Goal: Check status: Check status

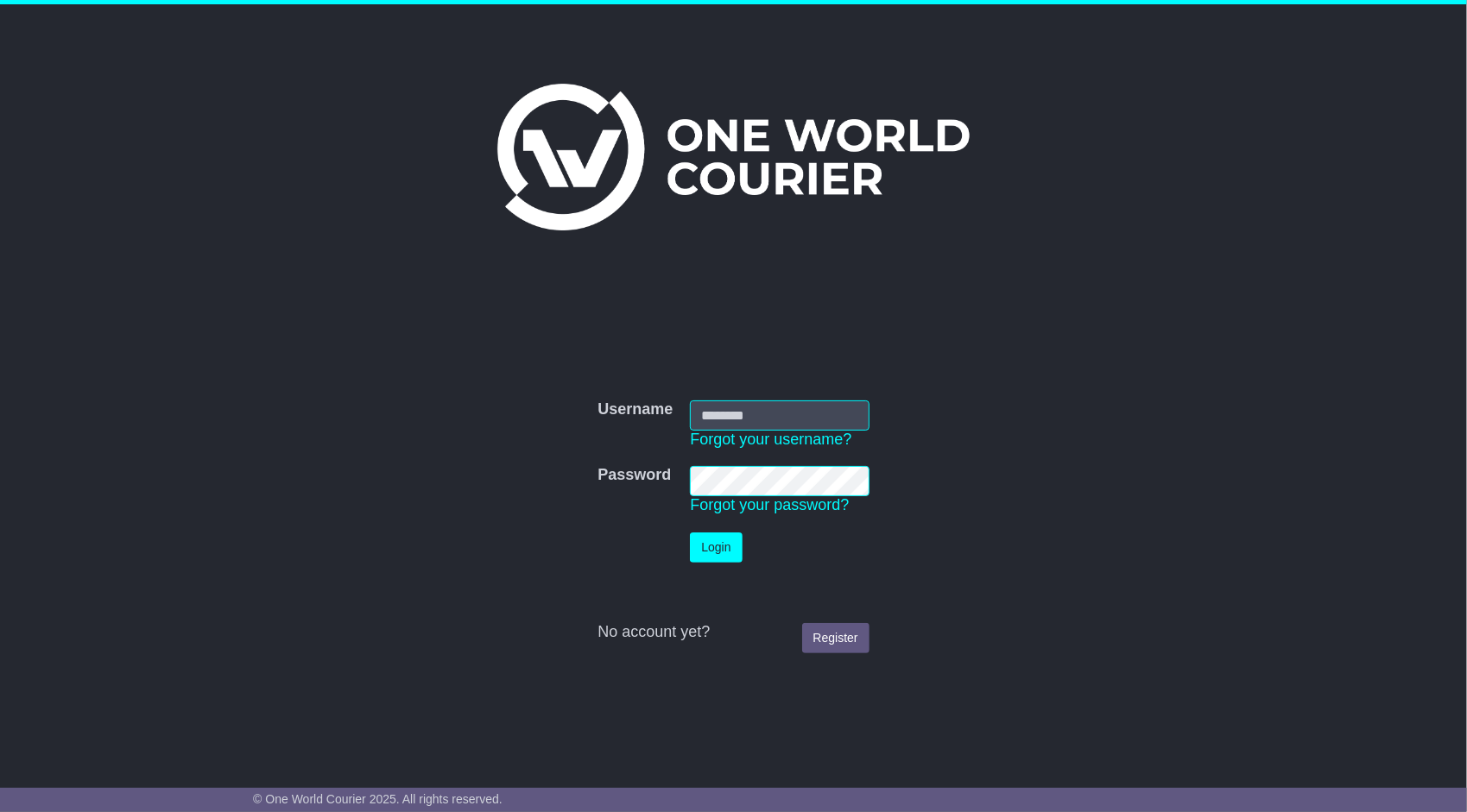
type input "**********"
click at [712, 546] on button "Login" at bounding box center [716, 548] width 52 height 30
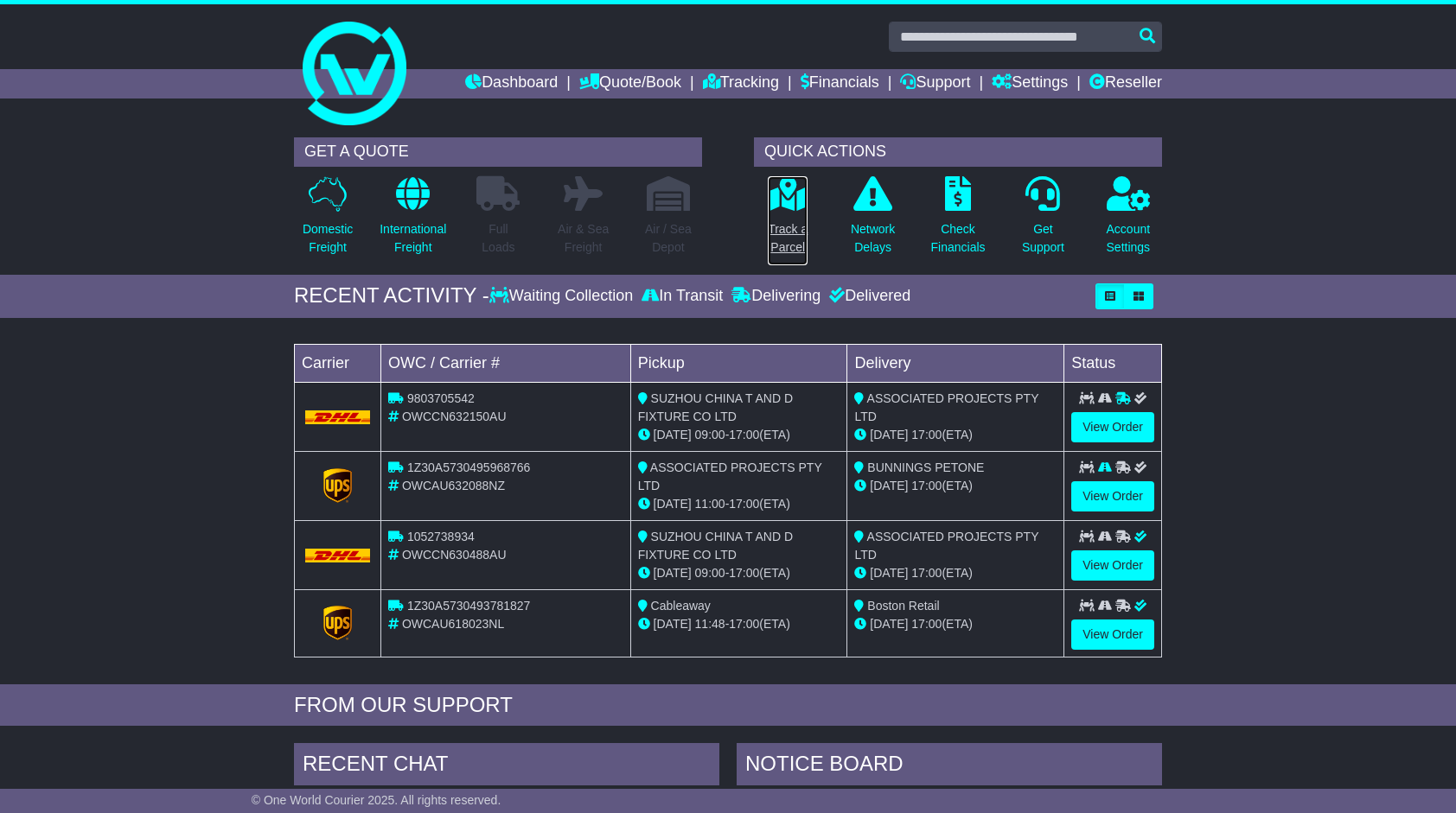
click at [790, 215] on link "Track a Parcel" at bounding box center [787, 220] width 41 height 90
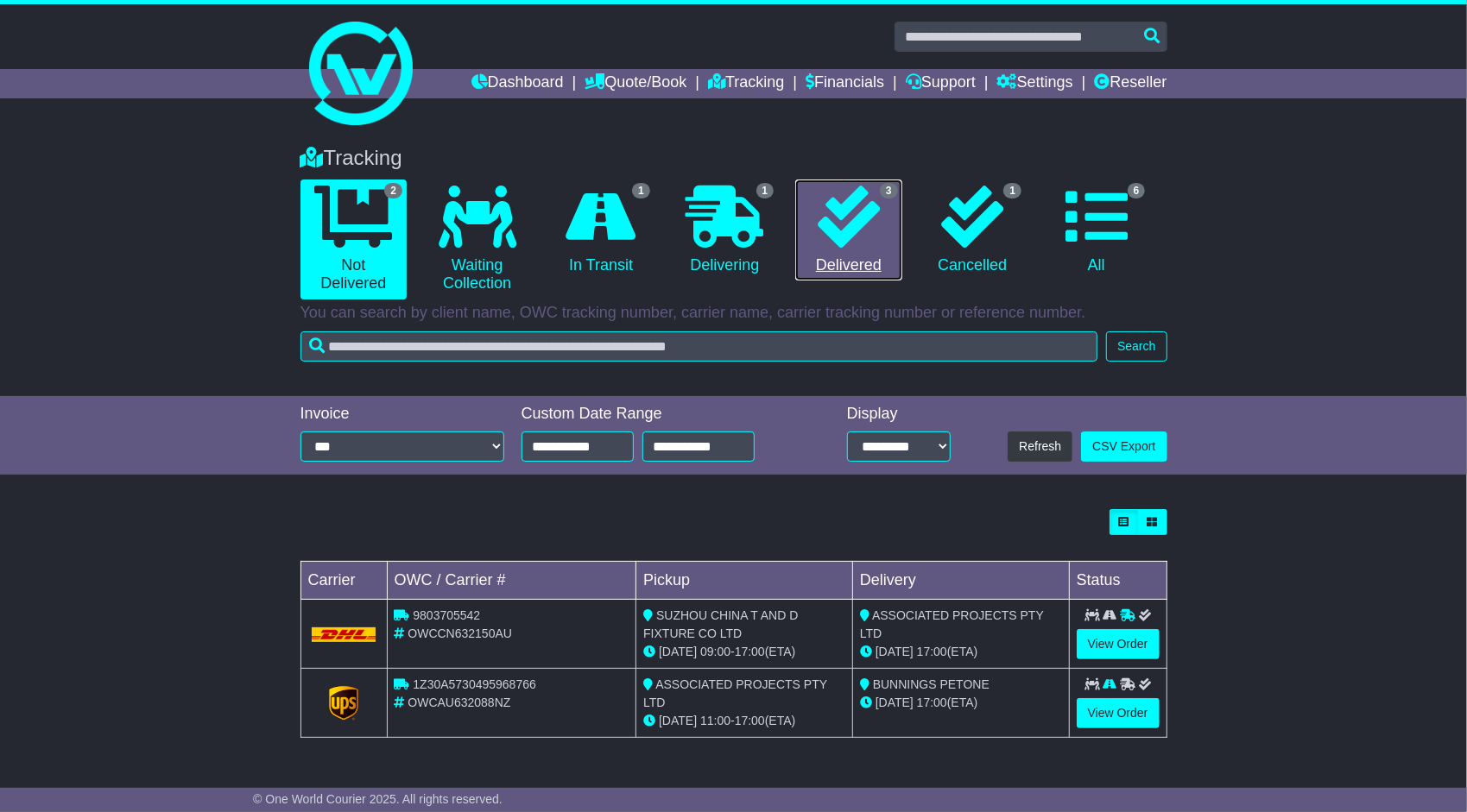
click at [857, 258] on link "3 Delivered" at bounding box center [848, 231] width 106 height 102
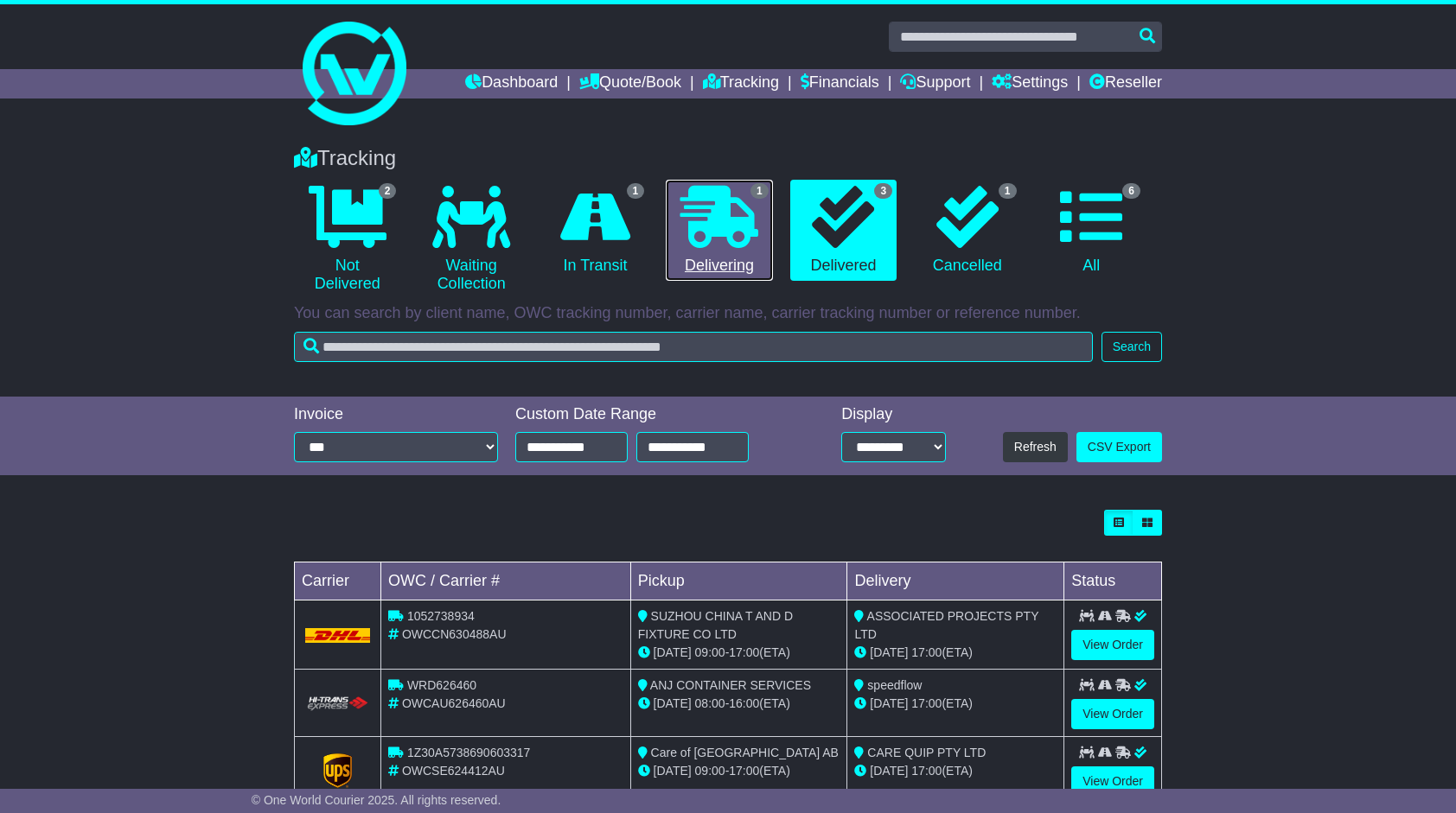
click at [736, 232] on icon at bounding box center [719, 218] width 78 height 63
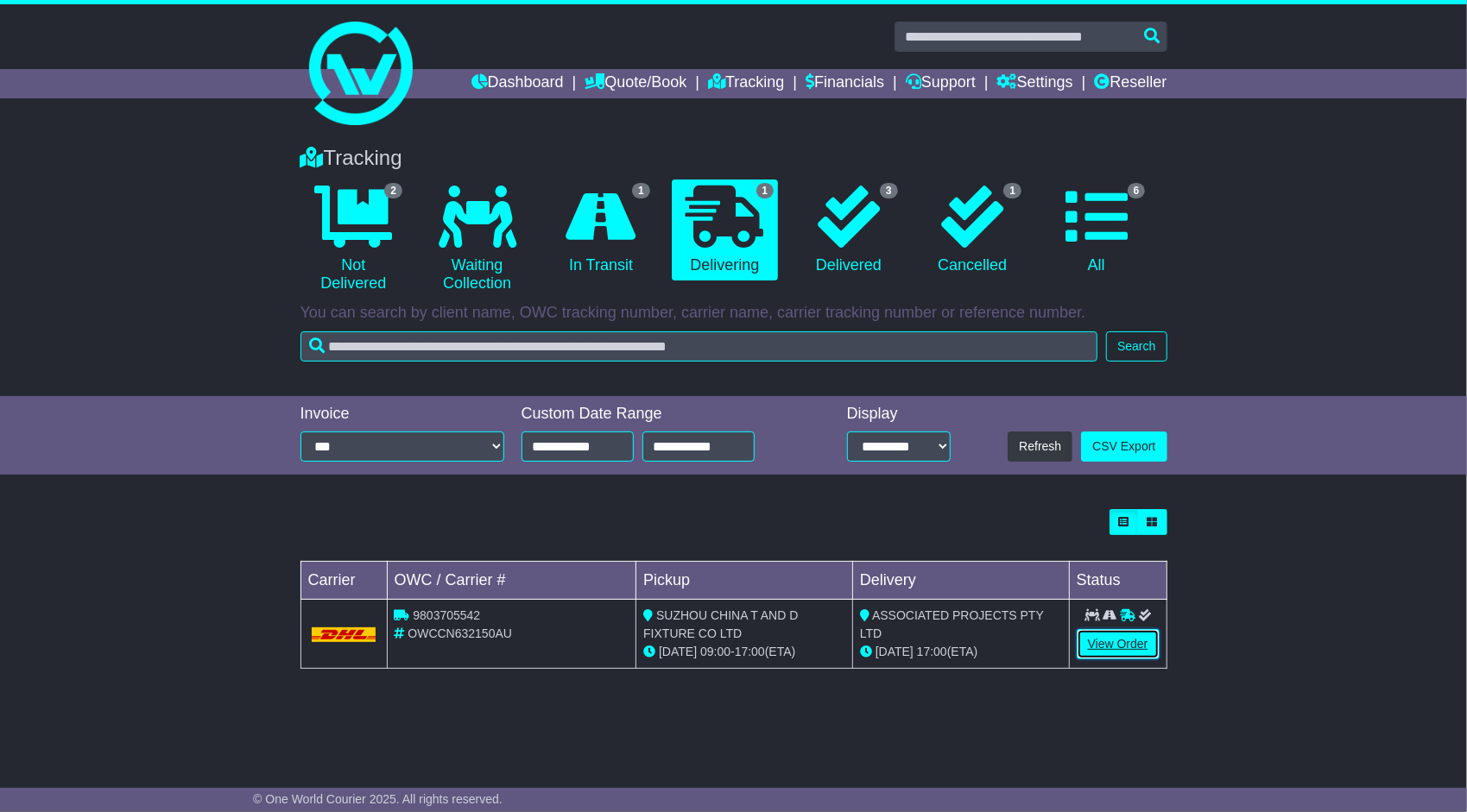
click at [1115, 640] on link "View Order" at bounding box center [1118, 645] width 83 height 30
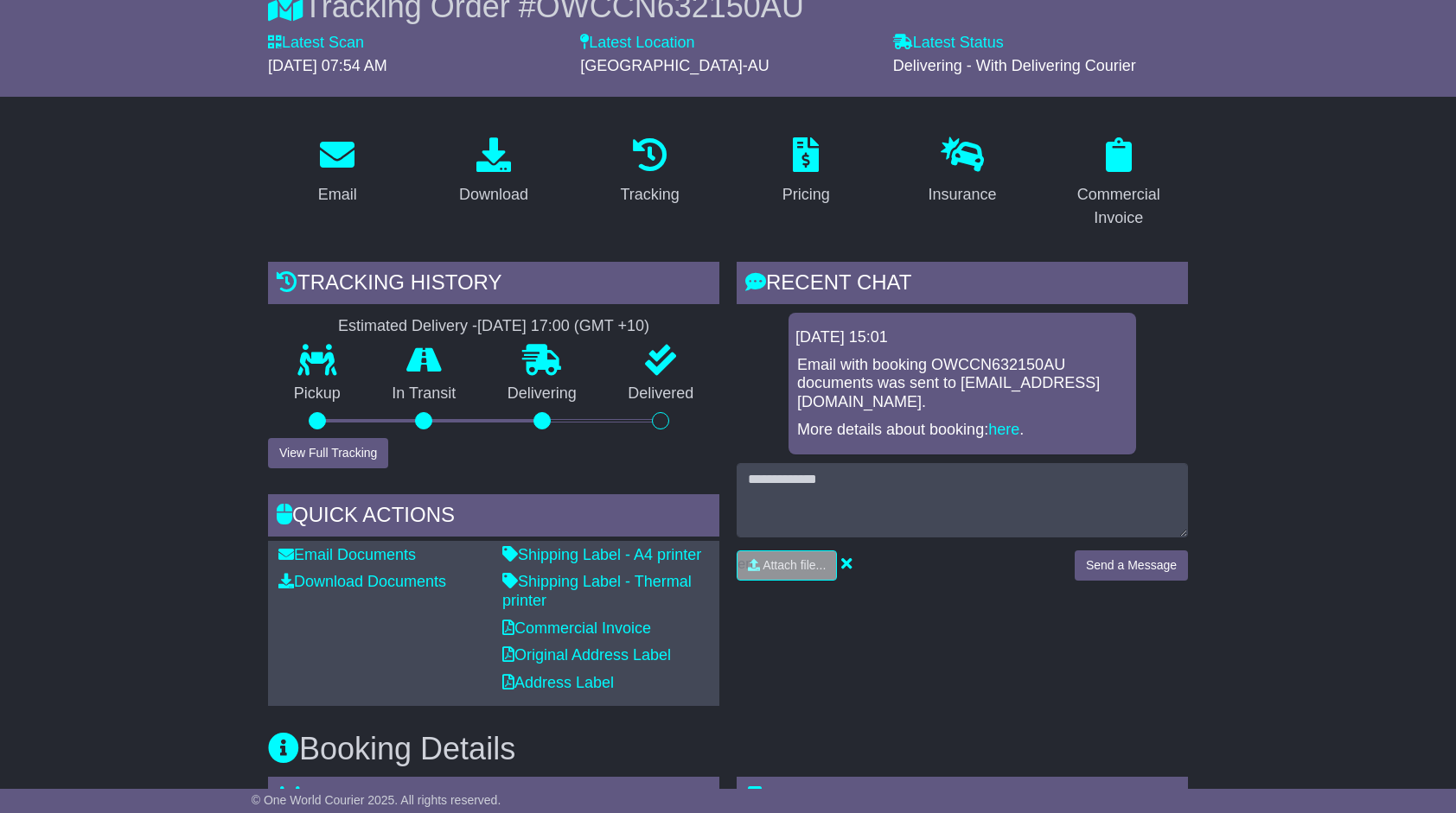
scroll to position [173, 0]
